Goal: Task Accomplishment & Management: Complete application form

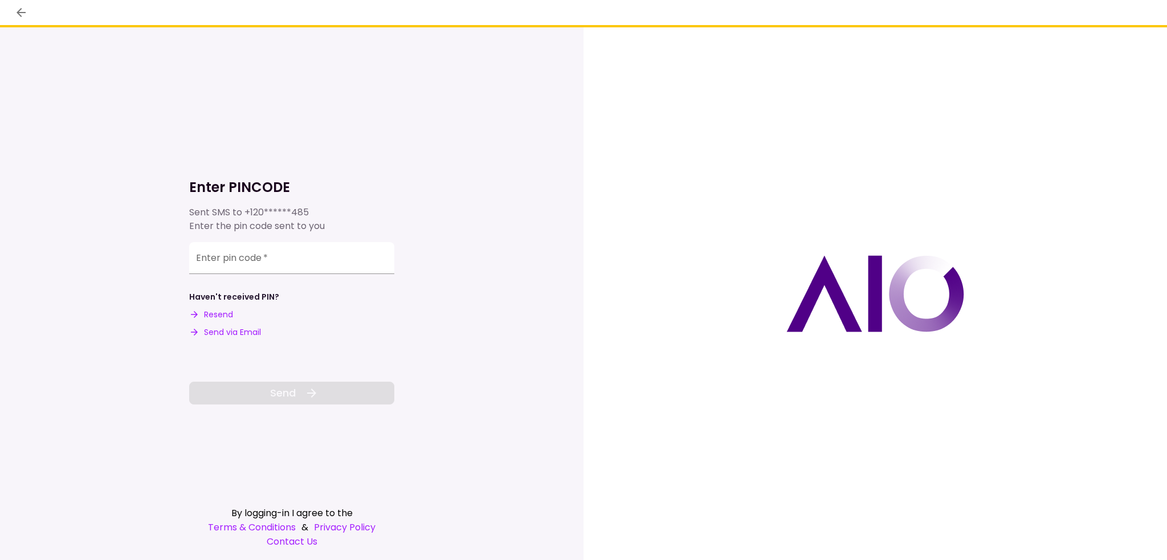
click at [232, 338] on button "Send via Email" at bounding box center [225, 333] width 72 height 12
click at [236, 259] on div "Enter pin code   *" at bounding box center [291, 258] width 205 height 32
paste input "******"
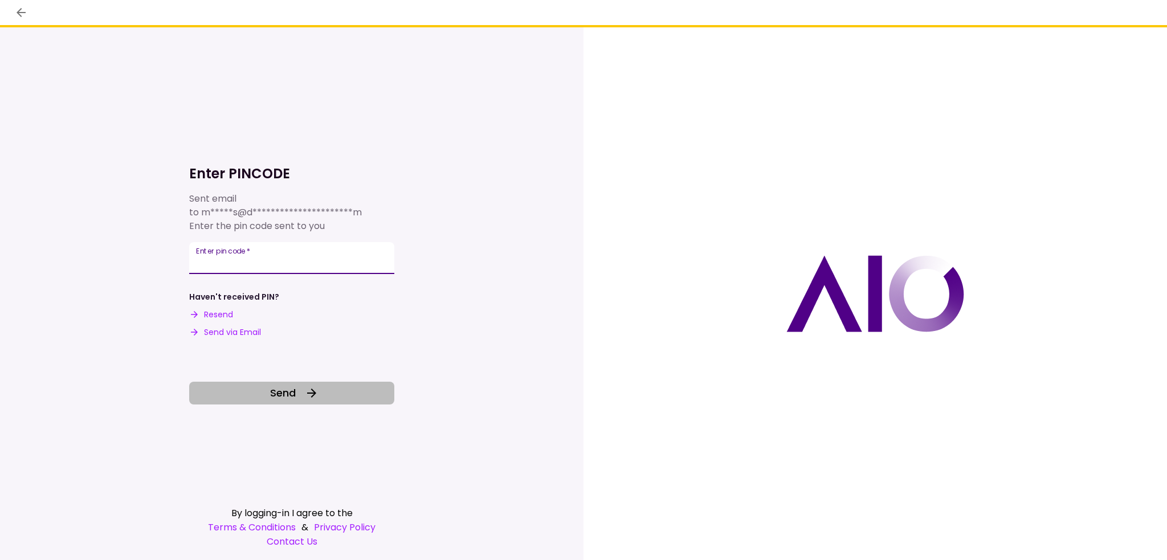
type input "******"
click at [283, 395] on span "Send" at bounding box center [283, 392] width 26 height 15
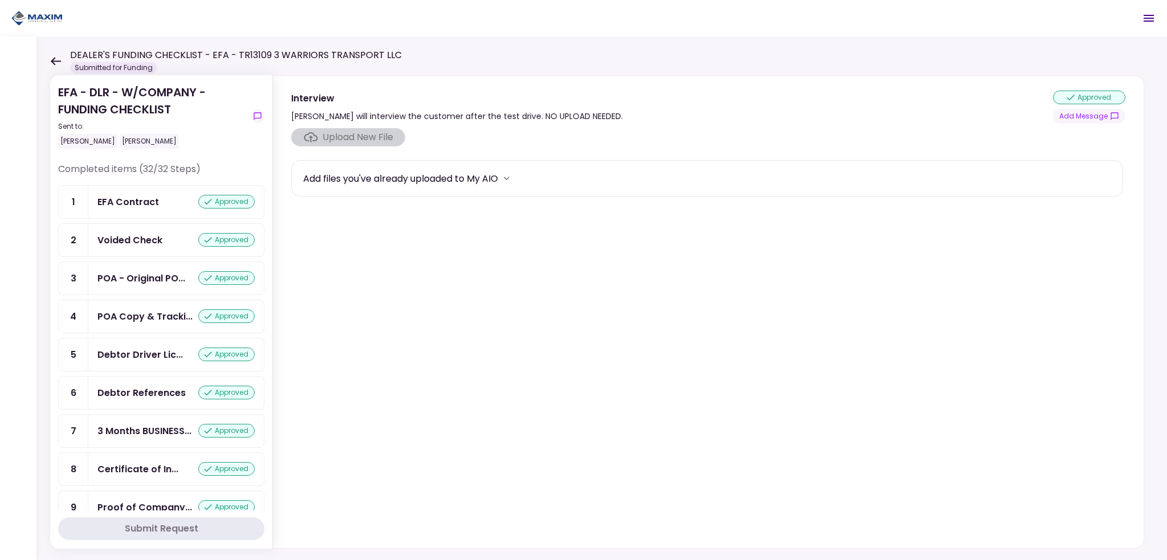
click at [447, 267] on section "Upload New File Add files you've already uploaded to My AIO" at bounding box center [708, 335] width 834 height 415
click at [55, 59] on icon at bounding box center [55, 61] width 11 height 9
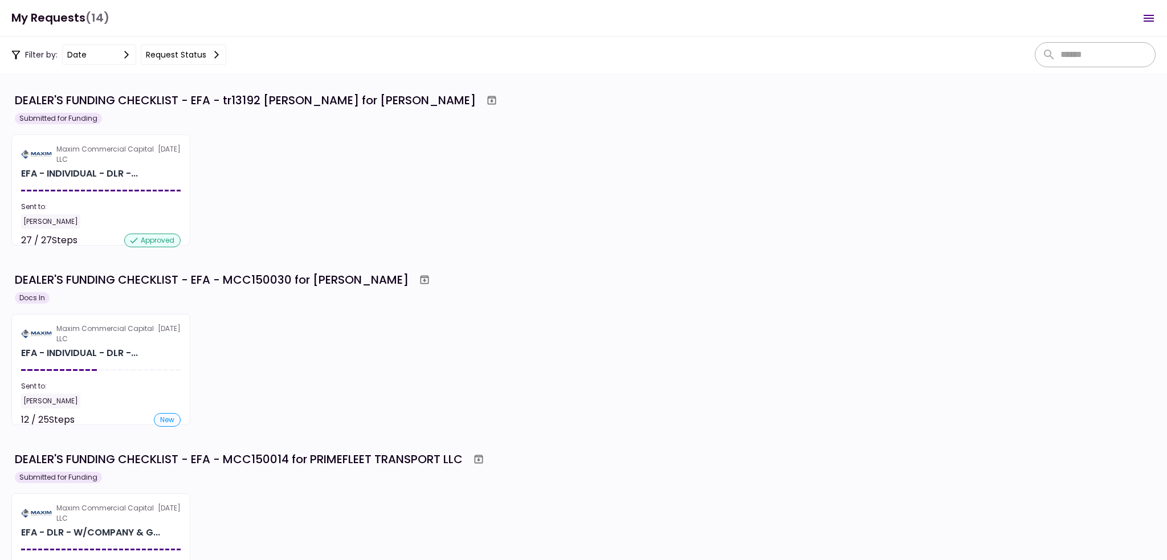
click at [365, 350] on div "Maxim Commercial Capital LLC [DATE] EFA - INDIVIDUAL - DLR -... Sent to: [PERSO…" at bounding box center [583, 369] width 1144 height 111
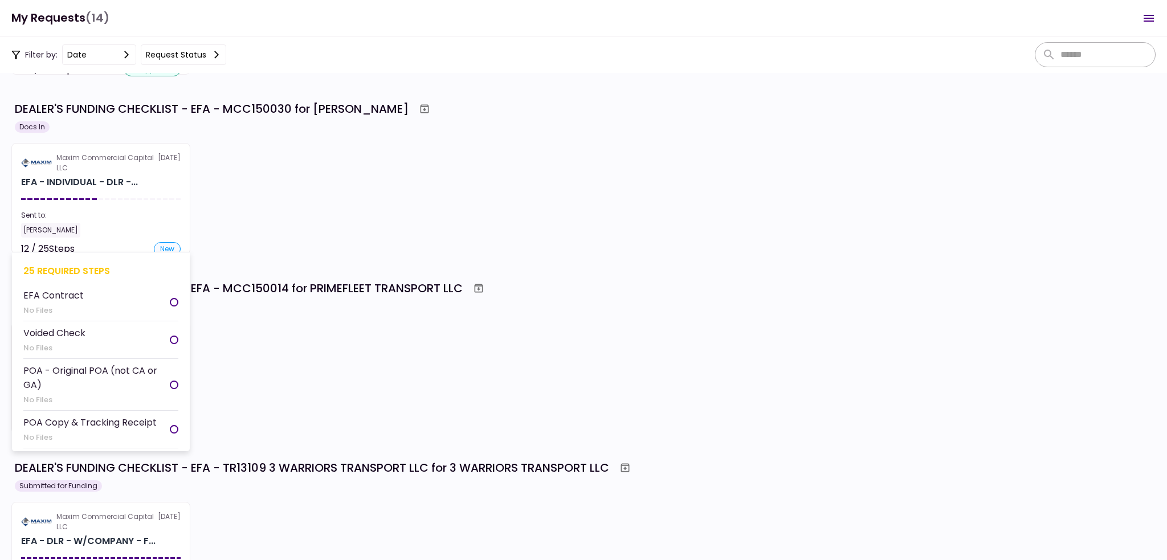
click at [125, 166] on div "Maxim Commercial Capital LLC" at bounding box center [106, 163] width 101 height 21
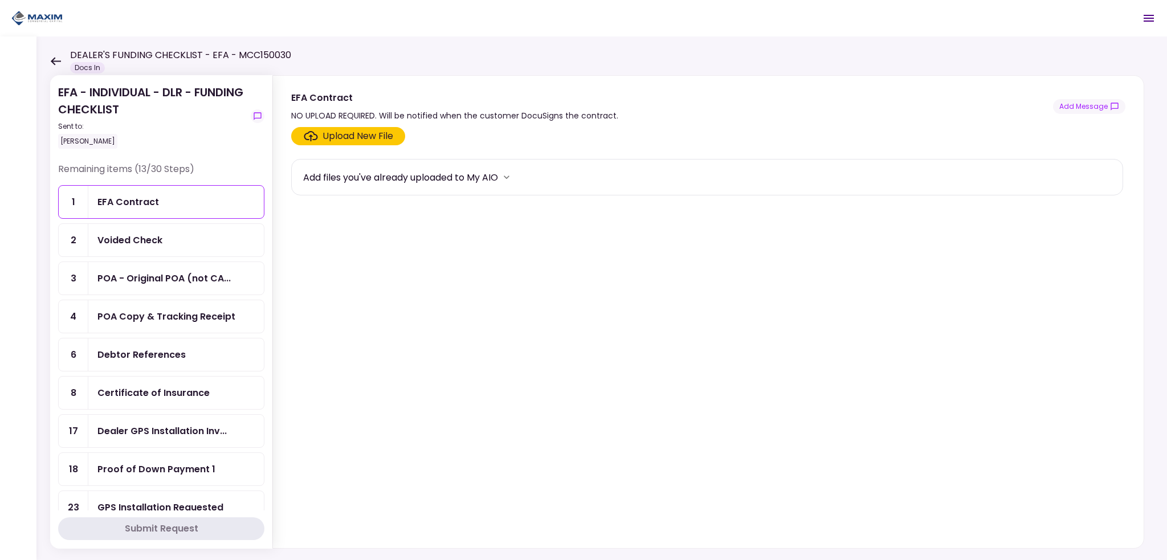
click at [54, 55] on div "DEALER'S FUNDING CHECKLIST - EFA - MCC150030 Docs In" at bounding box center [170, 60] width 241 height 25
click at [54, 58] on icon at bounding box center [55, 61] width 11 height 9
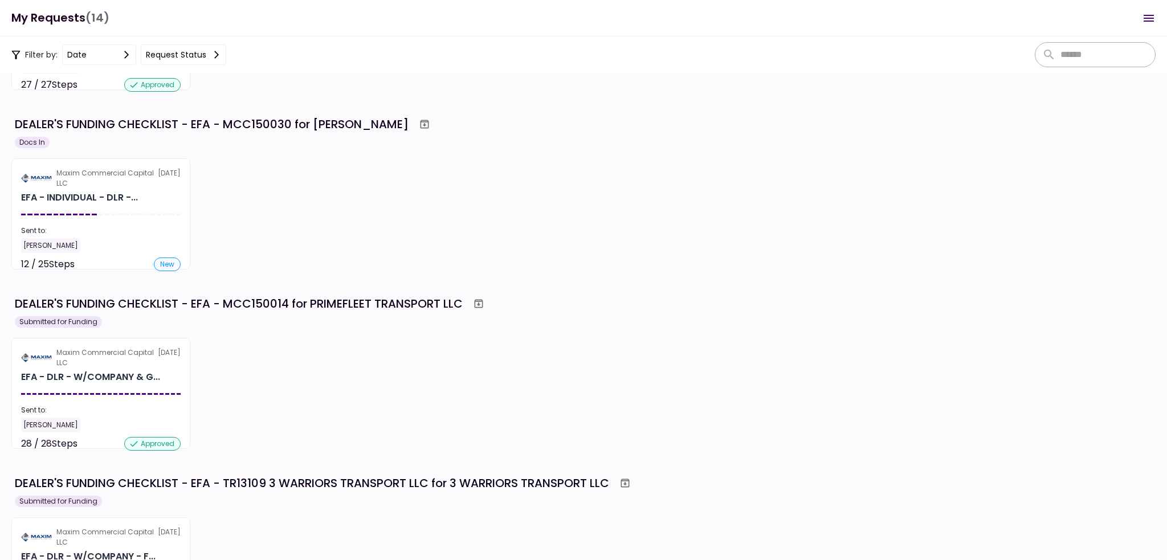
scroll to position [171, 0]
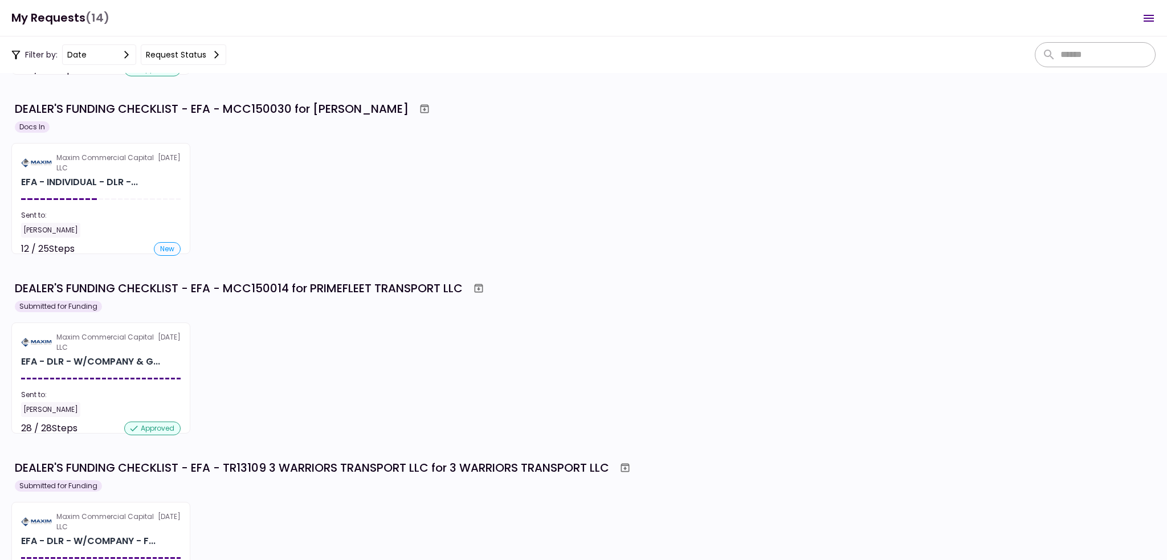
click at [394, 346] on div "Maxim Commercial Capital LLC [DATE] EFA - DLR - W/COMPANY & G... Sent to: [PERS…" at bounding box center [583, 378] width 1144 height 111
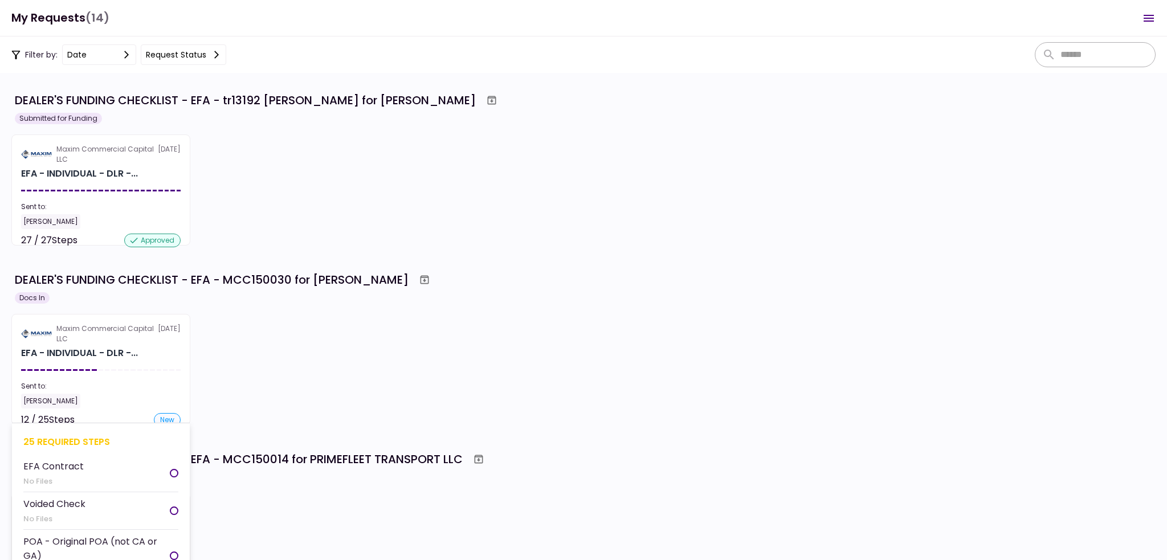
click at [109, 374] on section "Maxim Commercial Capital LLC [DATE] EFA - INDIVIDUAL - DLR -... Sent to: [PERSO…" at bounding box center [100, 369] width 179 height 111
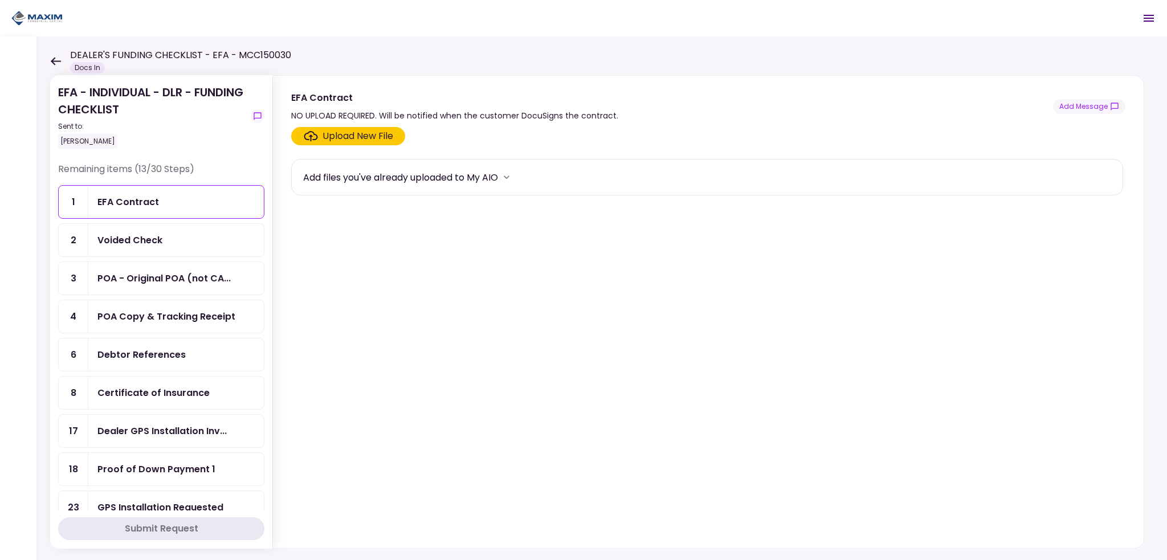
click at [137, 238] on div "Voided Check" at bounding box center [129, 240] width 65 height 14
click at [130, 203] on div "EFA Contract" at bounding box center [128, 202] width 62 height 14
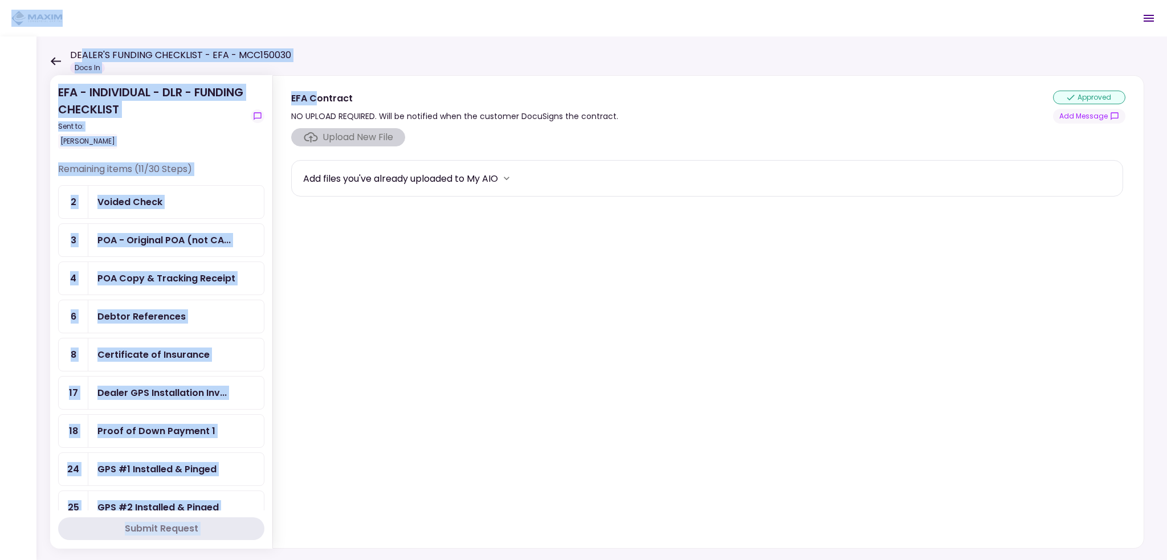
drag, startPoint x: 315, startPoint y: 48, endPoint x: 152, endPoint y: 62, distance: 163.5
click at [84, 50] on main "DEALER'S FUNDING CHECKLIST - EFA - MCC150030 Docs In 0 Messages New Message Con…" at bounding box center [583, 280] width 1167 height 560
click at [170, 59] on h1 "DEALER'S FUNDING CHECKLIST - EFA - MCC150030" at bounding box center [180, 55] width 221 height 14
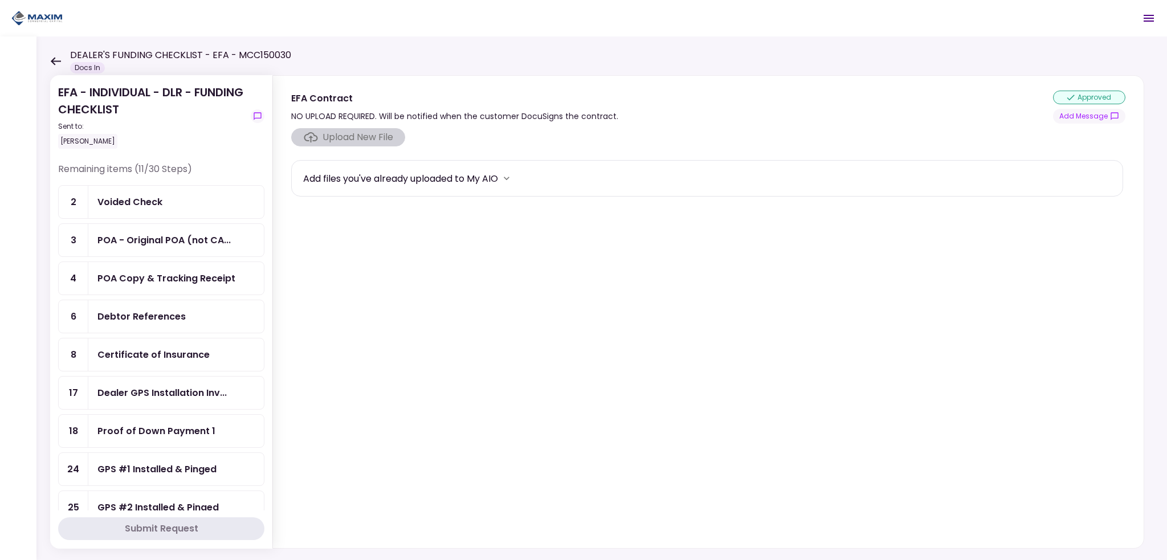
click at [158, 54] on h1 "DEALER'S FUNDING CHECKLIST - EFA - MCC150030" at bounding box center [180, 55] width 221 height 14
copy h1 "DEALER'S FUNDING CHECKLIST - EFA - MCC150030"
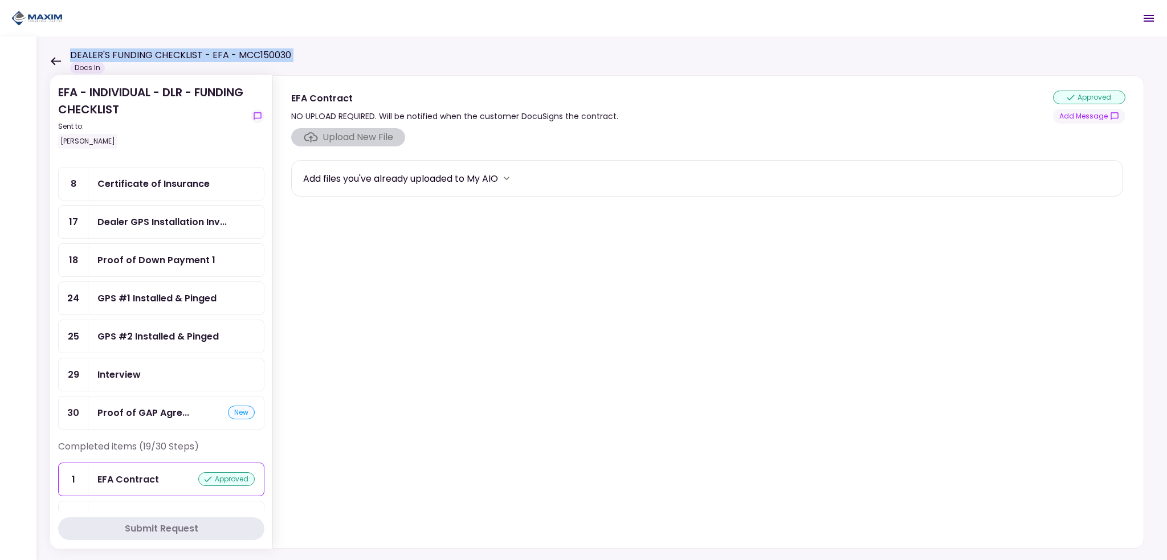
scroll to position [114, 0]
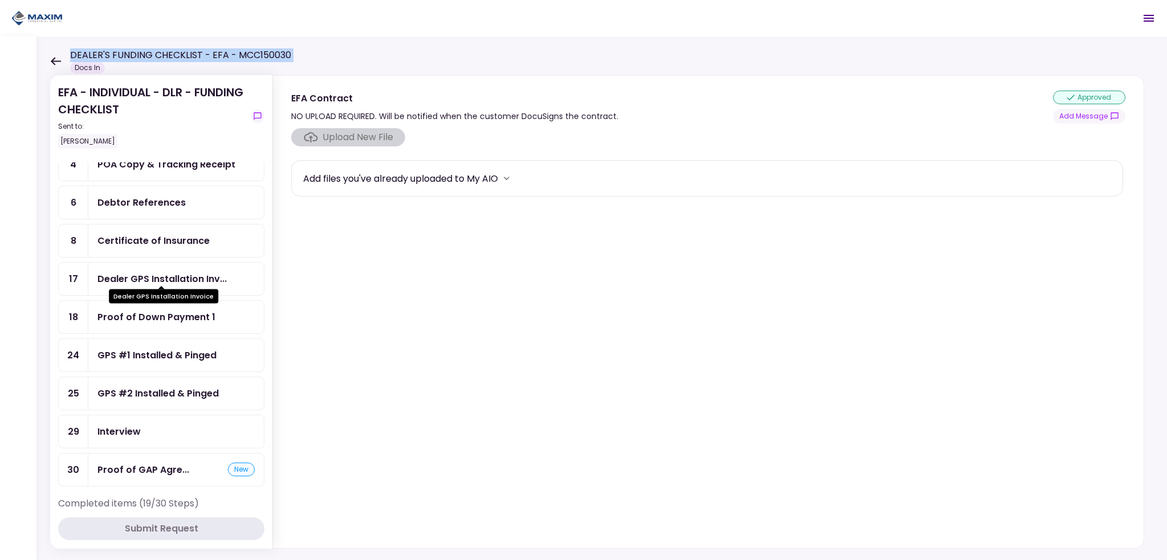
click at [136, 273] on div "Dealer GPS Installation Inv..." at bounding box center [161, 279] width 129 height 14
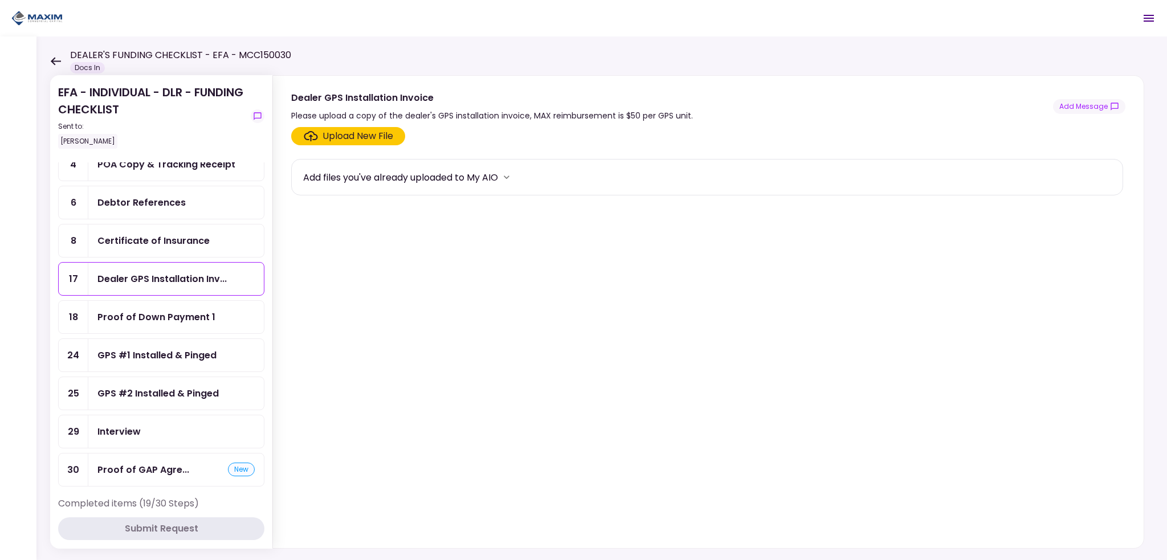
click at [334, 143] on label "Upload New File" at bounding box center [348, 136] width 114 height 18
click at [0, 0] on input "Upload New File" at bounding box center [0, 0] width 0 height 0
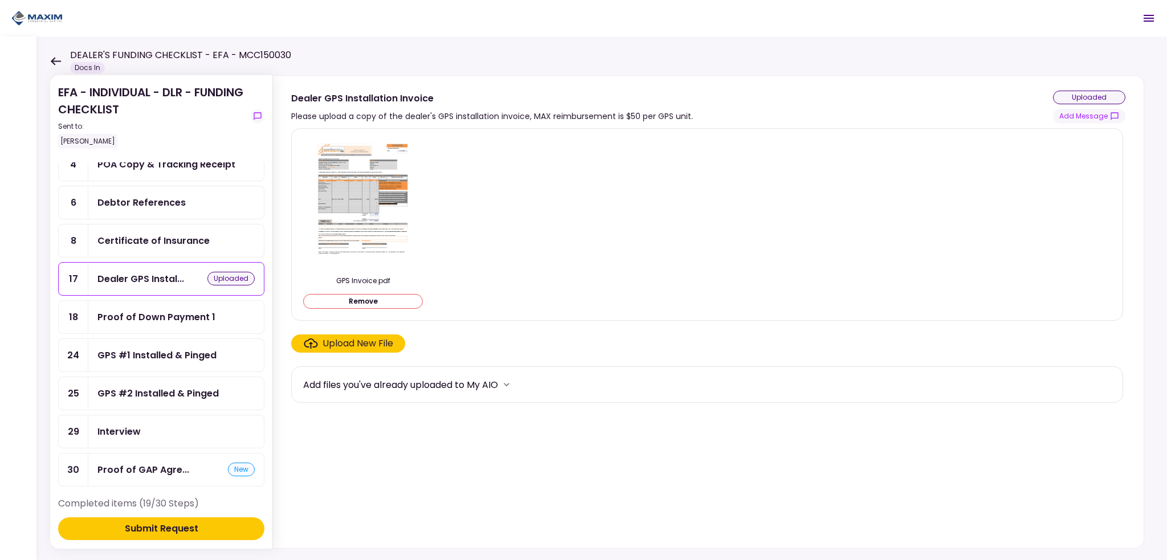
click at [160, 528] on div "Submit Request" at bounding box center [162, 529] width 74 height 14
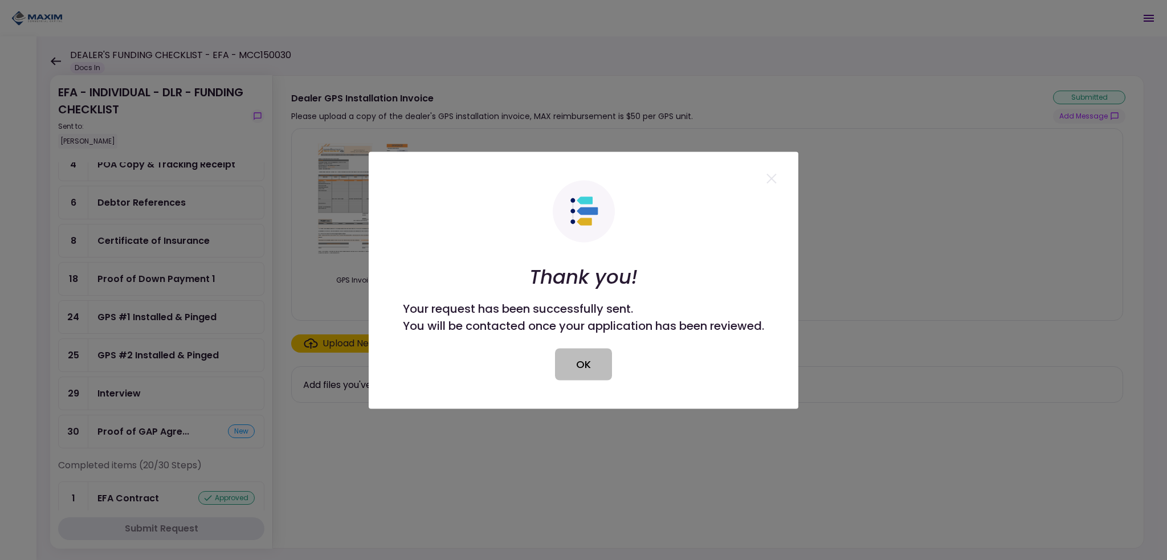
click at [597, 356] on button "OK" at bounding box center [583, 364] width 57 height 32
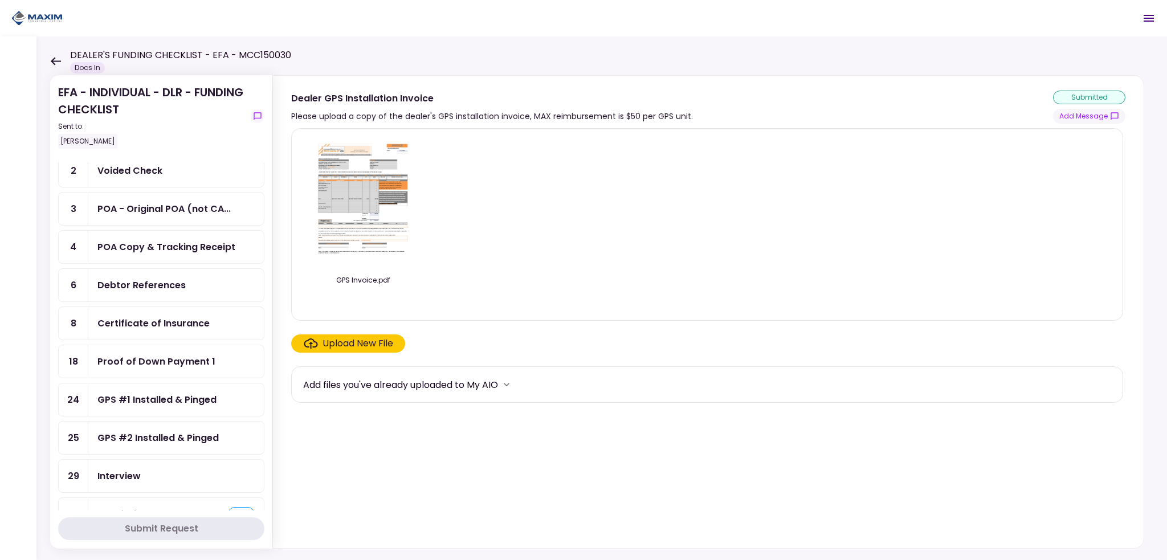
scroll to position [57, 0]
